Goal: Task Accomplishment & Management: Manage account settings

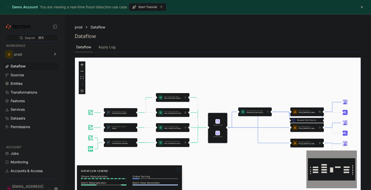
click at [362, 7] on button "button" at bounding box center [362, 7] width 6 height 6
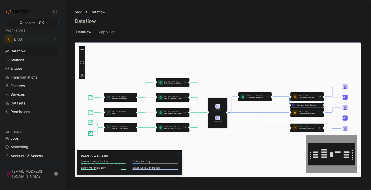
click at [56, 39] on icon at bounding box center [55, 39] width 6 height 6
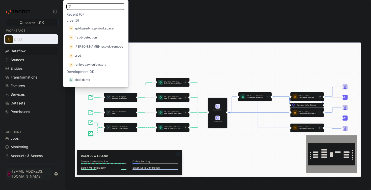
click at [47, 178] on p "[EMAIL_ADDRESS][DOMAIN_NAME]" at bounding box center [29, 174] width 35 height 10
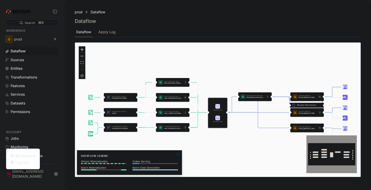
click at [26, 157] on div "My Account" at bounding box center [25, 155] width 20 height 5
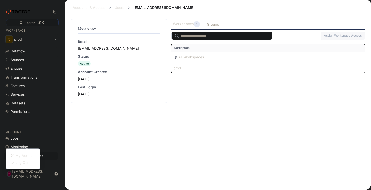
click at [186, 36] on input "search" at bounding box center [221, 36] width 101 height 8
click at [215, 38] on input "search" at bounding box center [221, 36] width 101 height 8
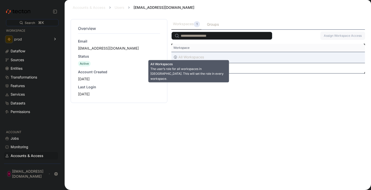
click at [200, 60] on div "All Workspaces" at bounding box center [190, 57] width 25 height 6
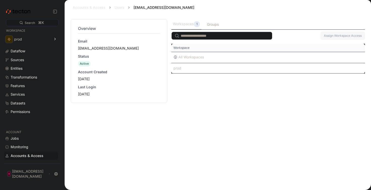
click at [206, 90] on div "Workspaces 1 Groups Assign Workspace Access This table contains 2 rows. Workspa…" at bounding box center [267, 101] width 193 height 165
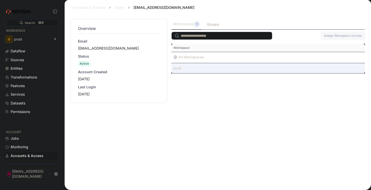
click at [204, 71] on div "prod" at bounding box center [267, 68] width 193 height 10
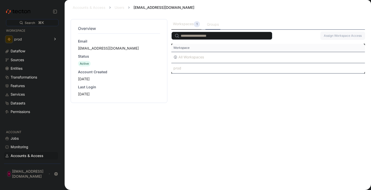
click at [210, 28] on div "Groups" at bounding box center [212, 25] width 15 height 10
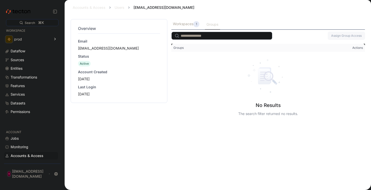
click at [212, 35] on input "search" at bounding box center [221, 36] width 101 height 8
click at [361, 51] on span "Actions" at bounding box center [316, 48] width 98 height 8
click at [183, 23] on div "Workspaces 1" at bounding box center [186, 24] width 26 height 6
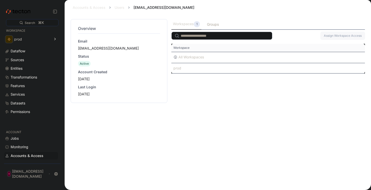
click at [200, 38] on input "search" at bounding box center [221, 36] width 101 height 8
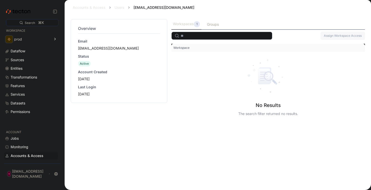
type input "*"
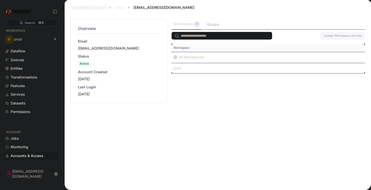
click at [97, 6] on link "Accounts & Access" at bounding box center [89, 7] width 33 height 4
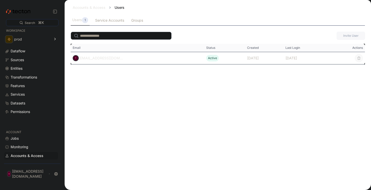
click at [106, 38] on input "search" at bounding box center [121, 36] width 101 height 8
click at [106, 17] on div "Service Accounts" at bounding box center [110, 21] width 32 height 10
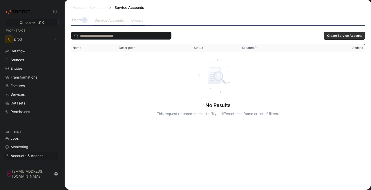
click at [137, 21] on div "Groups" at bounding box center [137, 21] width 12 height 6
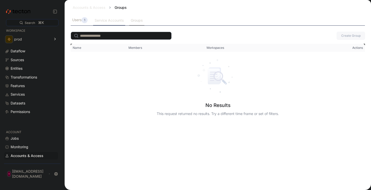
click at [109, 20] on div "Service Accounts" at bounding box center [109, 21] width 29 height 6
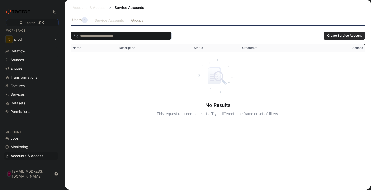
click at [339, 39] on span "Create Service Account" at bounding box center [344, 36] width 35 height 8
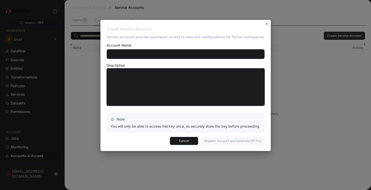
click at [189, 59] on input "text" at bounding box center [185, 54] width 158 height 10
type input "********"
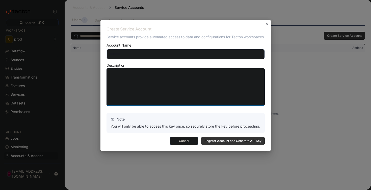
click at [172, 74] on textarea at bounding box center [185, 87] width 158 height 38
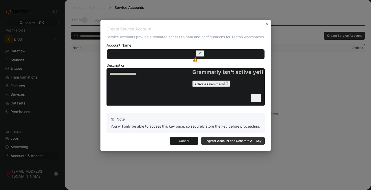
click at [202, 55] on icon "Close" at bounding box center [200, 53] width 4 height 4
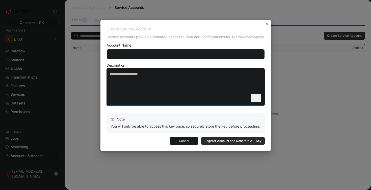
type textarea "**********"
click at [238, 142] on span "Register Account and Generate API Key" at bounding box center [232, 141] width 57 height 8
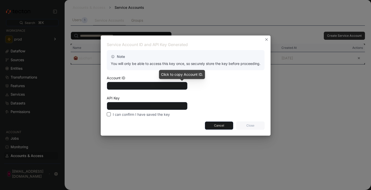
click at [183, 87] on icon "Info" at bounding box center [183, 85] width 2 height 4
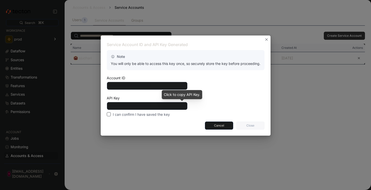
click at [182, 107] on icon "Info" at bounding box center [183, 106] width 4 height 4
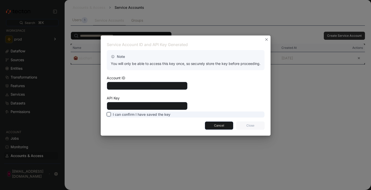
click at [109, 116] on label "I can confirm I have saved the key" at bounding box center [139, 115] width 64 height 6
click at [248, 129] on span "Close" at bounding box center [250, 126] width 22 height 8
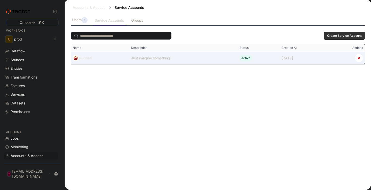
click at [143, 59] on div "Just imagine something" at bounding box center [150, 58] width 39 height 6
click at [86, 60] on div "ajudhari" at bounding box center [85, 58] width 13 height 6
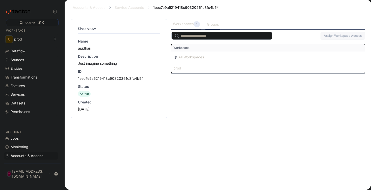
click at [212, 27] on div "Groups" at bounding box center [212, 25] width 15 height 10
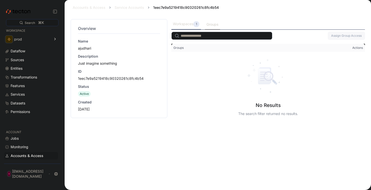
click at [188, 24] on div "Workspaces 1" at bounding box center [186, 24] width 26 height 6
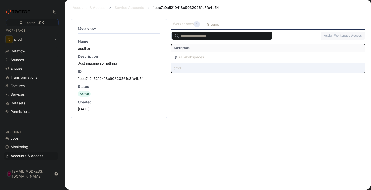
click at [189, 67] on div "prod" at bounding box center [267, 68] width 193 height 10
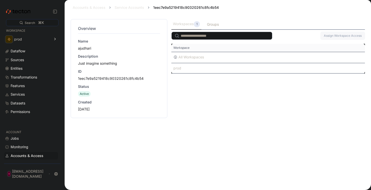
click at [198, 35] on input "search" at bounding box center [221, 36] width 101 height 8
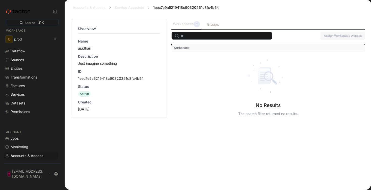
type input "*"
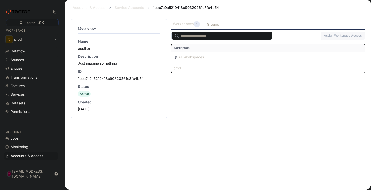
click at [124, 11] on div "Accounts & Access Service Accounts 1eec7e9a5219418c90320261c8fc4b54" at bounding box center [218, 7] width 294 height 15
click at [125, 8] on link "Service Accounts" at bounding box center [130, 7] width 30 height 4
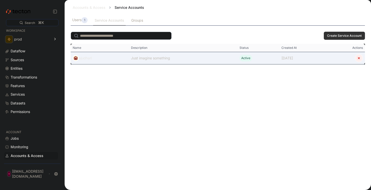
click at [360, 60] on button "button" at bounding box center [359, 58] width 8 height 8
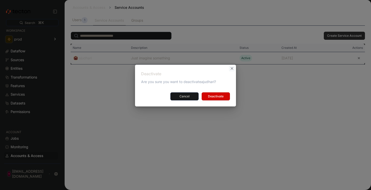
click at [233, 70] on button "Closes this modal window" at bounding box center [232, 69] width 6 height 6
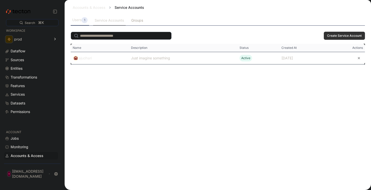
click at [78, 18] on div "Users 1" at bounding box center [79, 20] width 15 height 6
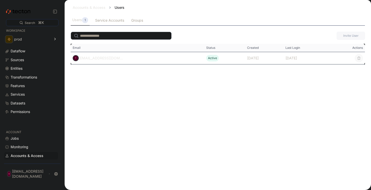
click at [40, 159] on div "Accounts & Access" at bounding box center [27, 156] width 33 height 6
click at [25, 141] on div "Jobs" at bounding box center [34, 139] width 46 height 6
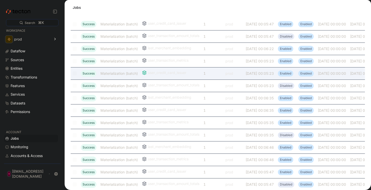
scroll to position [443, 0]
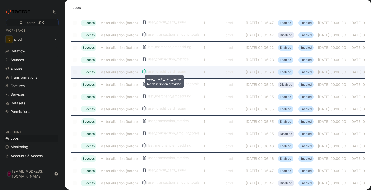
click at [167, 73] on div "user_credit_card_issuer" at bounding box center [167, 72] width 38 height 6
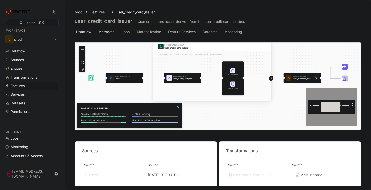
click at [102, 34] on div "Metadata" at bounding box center [106, 32] width 16 height 6
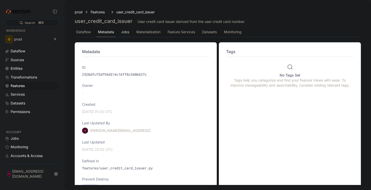
click at [128, 35] on div "Jobs" at bounding box center [125, 32] width 11 height 10
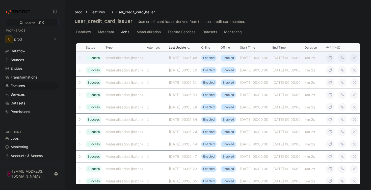
scroll to position [10, 0]
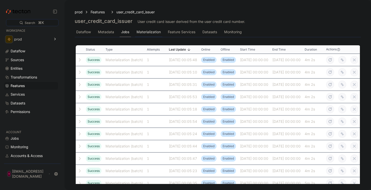
click at [156, 33] on div "Materialization" at bounding box center [148, 32] width 24 height 6
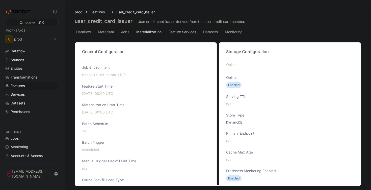
click at [188, 32] on div "Feature Services" at bounding box center [181, 32] width 27 height 6
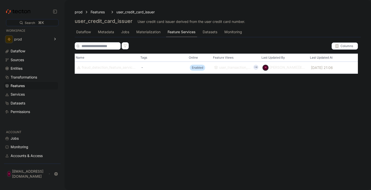
click at [215, 40] on div "prod Features user_credit_card_issuer user_credit_card_issuer User credit card …" at bounding box center [218, 22] width 298 height 37
click at [209, 33] on div "Datasets" at bounding box center [210, 32] width 15 height 6
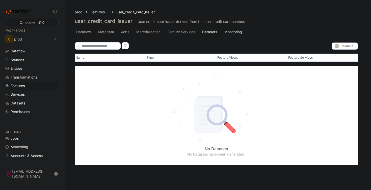
click at [231, 35] on div "Monitoring" at bounding box center [233, 32] width 21 height 10
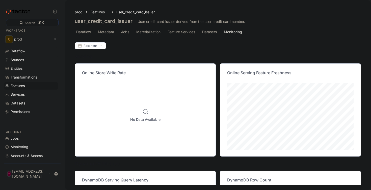
click at [82, 15] on div "prod Features user_credit_card_issuer user_credit_card_issuer User credit card …" at bounding box center [218, 23] width 286 height 28
click at [81, 11] on div "prod" at bounding box center [79, 12] width 8 height 6
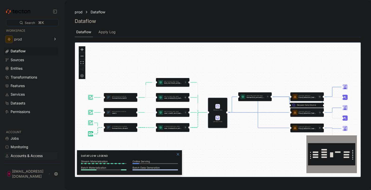
click at [31, 159] on div "Accounts & Access" at bounding box center [27, 156] width 32 height 6
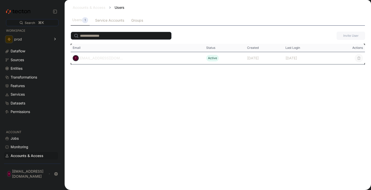
click at [109, 8] on icon at bounding box center [109, 7] width 5 height 5
click at [115, 7] on div "Users" at bounding box center [119, 7] width 14 height 5
click at [33, 177] on p "[EMAIL_ADDRESS][DOMAIN_NAME]" at bounding box center [29, 174] width 35 height 10
click at [27, 158] on div "My Account" at bounding box center [25, 155] width 20 height 5
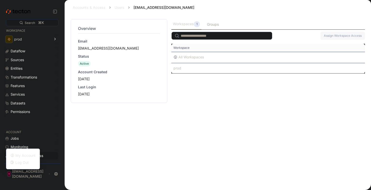
click at [113, 142] on div "Overview Email [EMAIL_ADDRESS][DOMAIN_NAME] Status Active Account Created [DATE…" at bounding box center [119, 101] width 97 height 165
click at [56, 40] on icon at bounding box center [55, 39] width 6 height 6
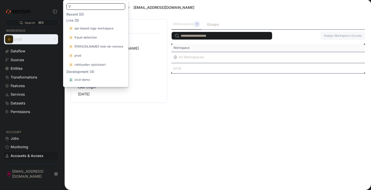
click at [103, 116] on div "Overview Email [EMAIL_ADDRESS][DOMAIN_NAME] Status Active Account Created [DATE…" at bounding box center [119, 101] width 97 height 165
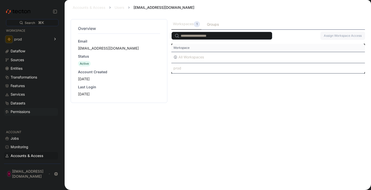
click at [31, 113] on div "Permissions" at bounding box center [34, 112] width 46 height 6
